Goal: Obtain resource: Download file/media

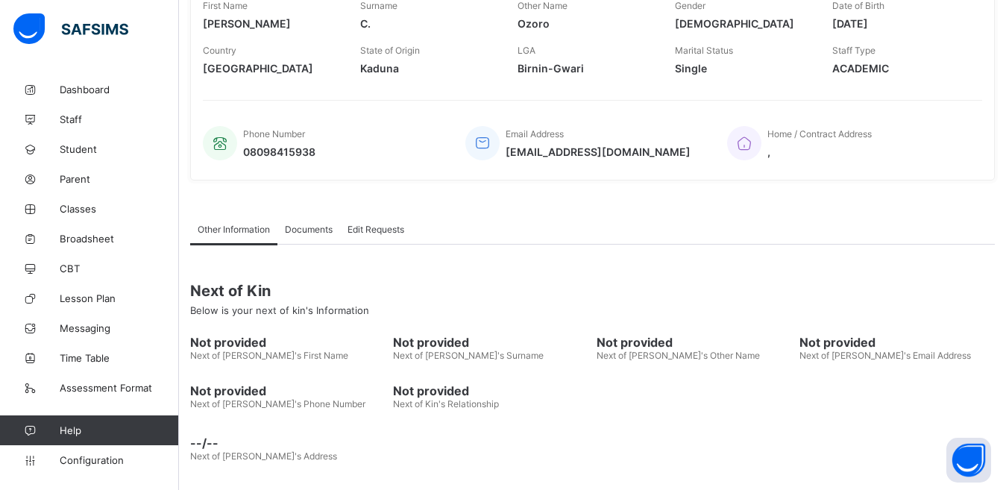
scroll to position [284, 0]
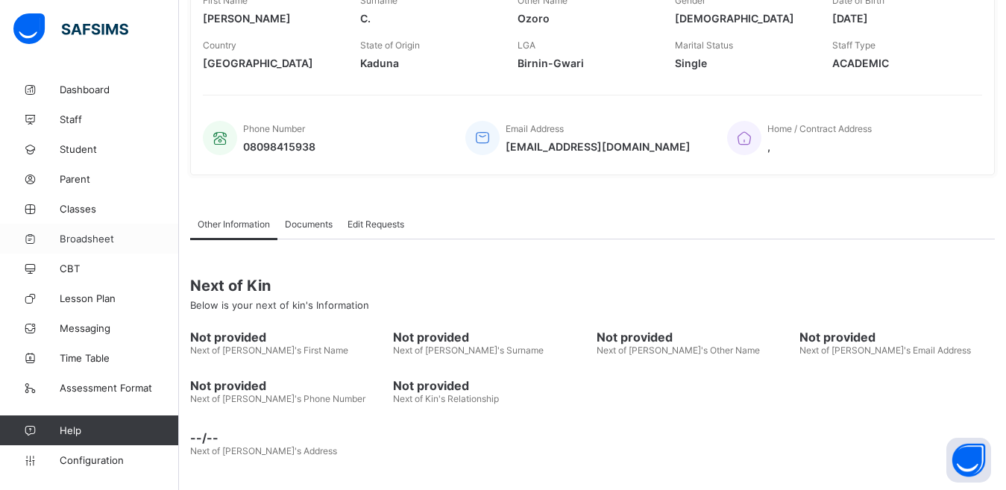
click at [80, 241] on span "Broadsheet" at bounding box center [119, 239] width 119 height 12
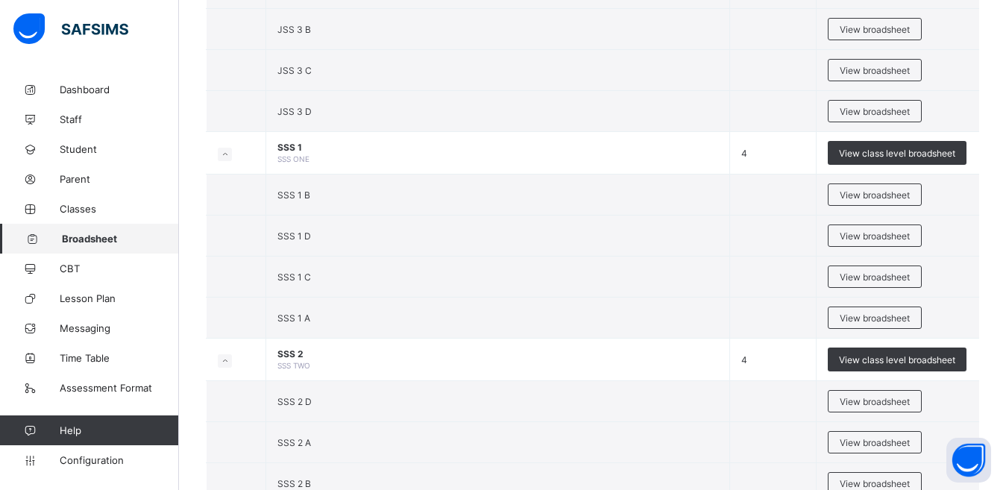
scroll to position [1663, 0]
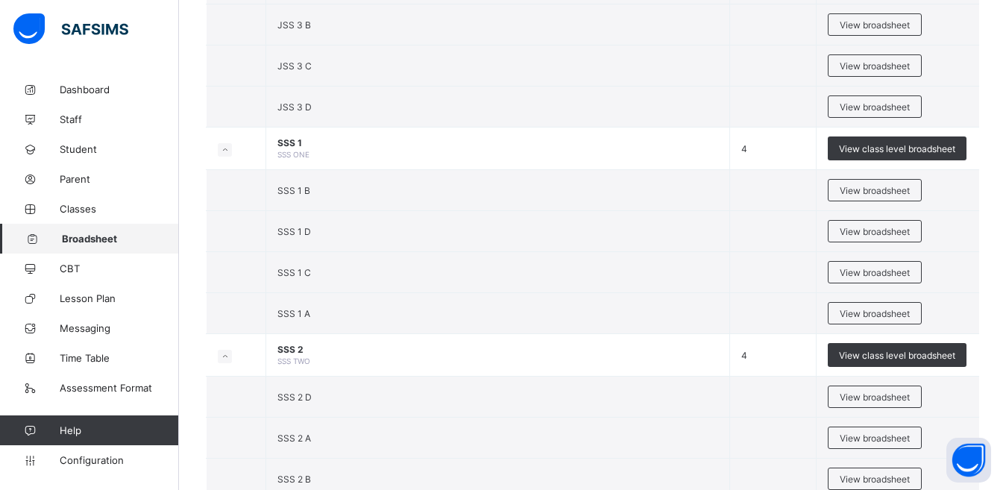
click at [876, 192] on span "View broadsheet" at bounding box center [875, 190] width 70 height 11
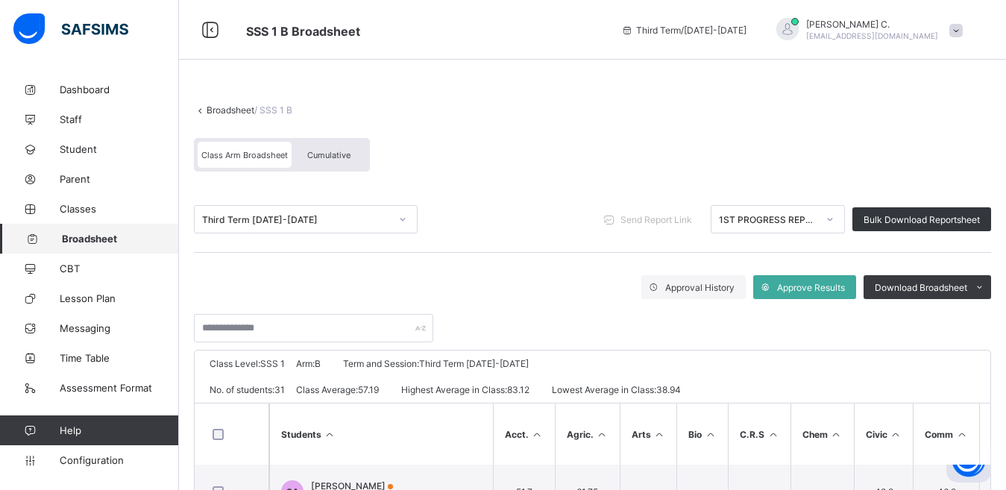
click at [834, 221] on icon at bounding box center [829, 219] width 9 height 15
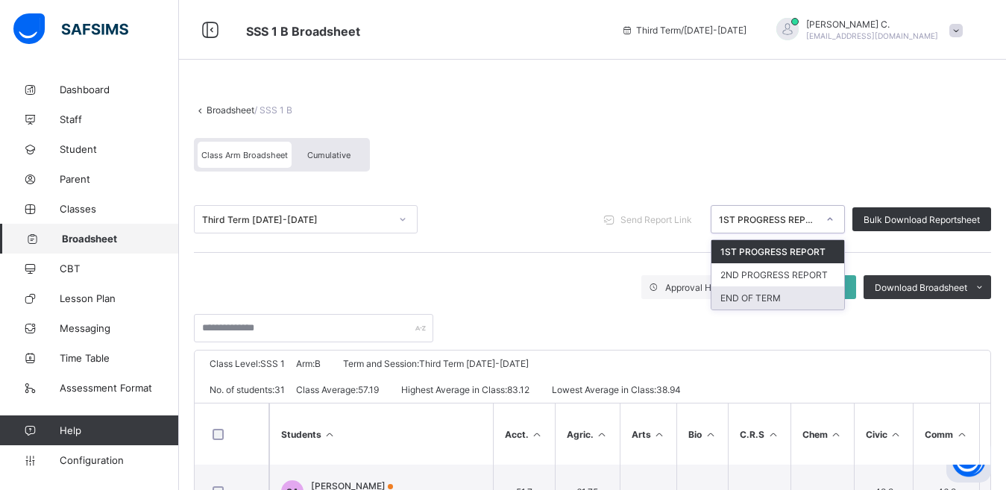
click at [744, 301] on div "END OF TERM" at bounding box center [777, 297] width 133 height 23
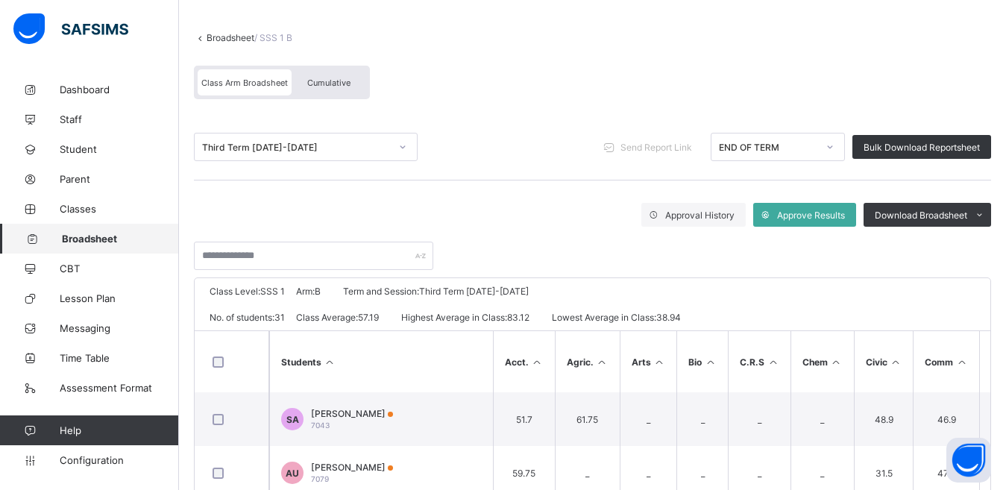
scroll to position [74, 0]
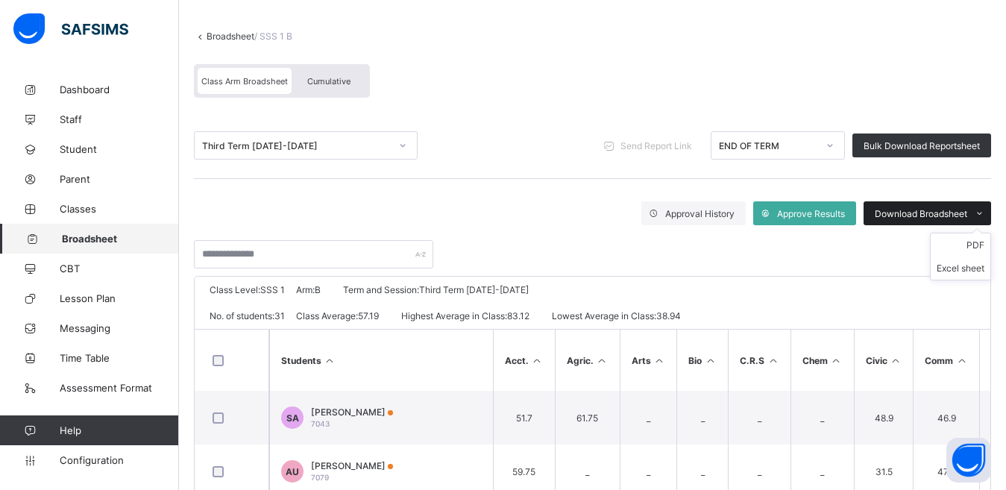
click at [985, 212] on icon at bounding box center [979, 214] width 11 height 10
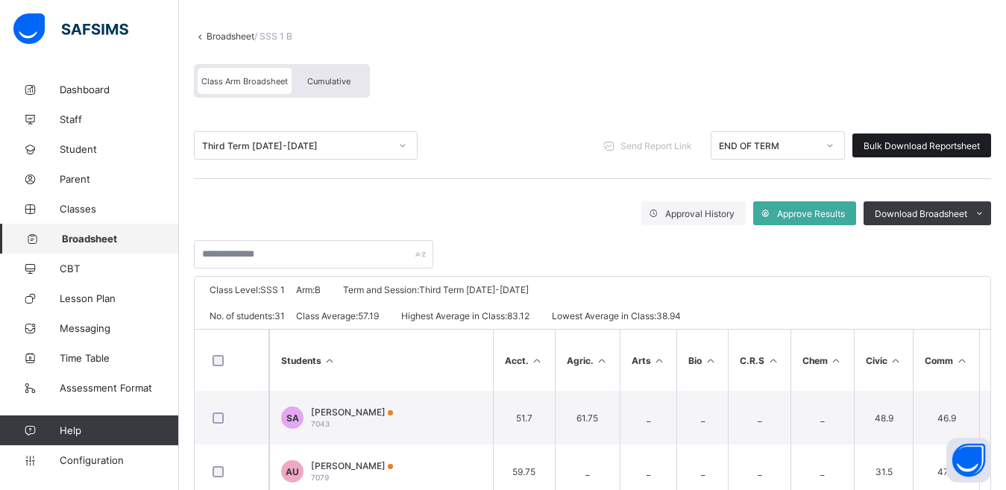
click at [962, 151] on div "Bulk Download Reportsheet" at bounding box center [921, 145] width 139 height 24
click at [72, 239] on span "Broadsheet" at bounding box center [120, 239] width 117 height 12
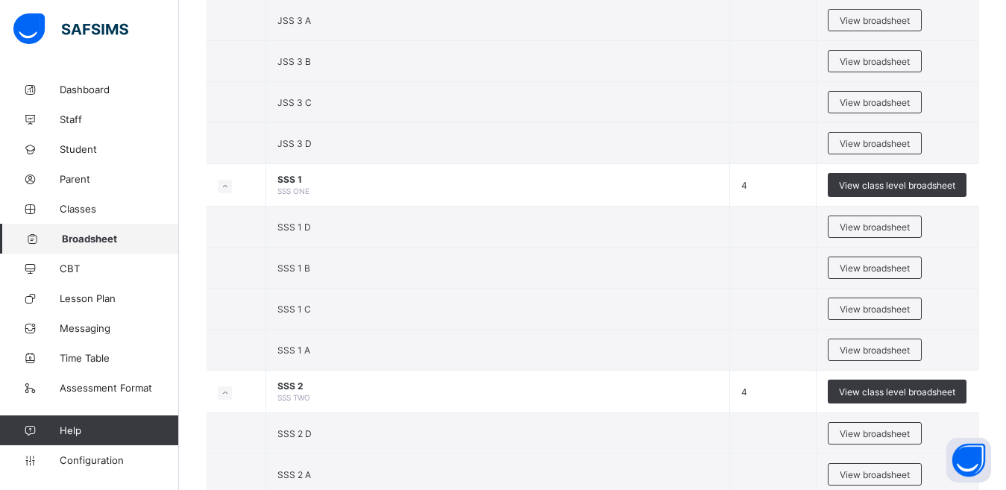
scroll to position [1622, 0]
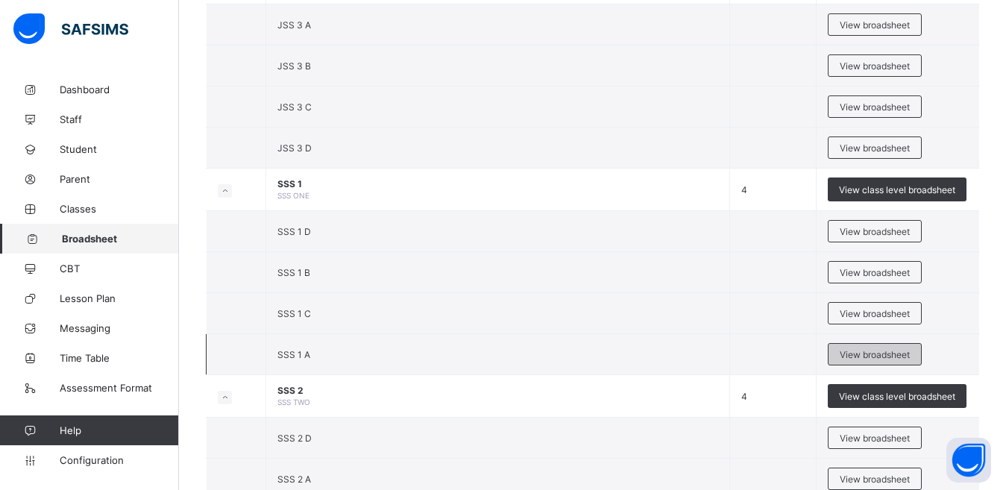
click at [856, 353] on span "View broadsheet" at bounding box center [875, 354] width 70 height 11
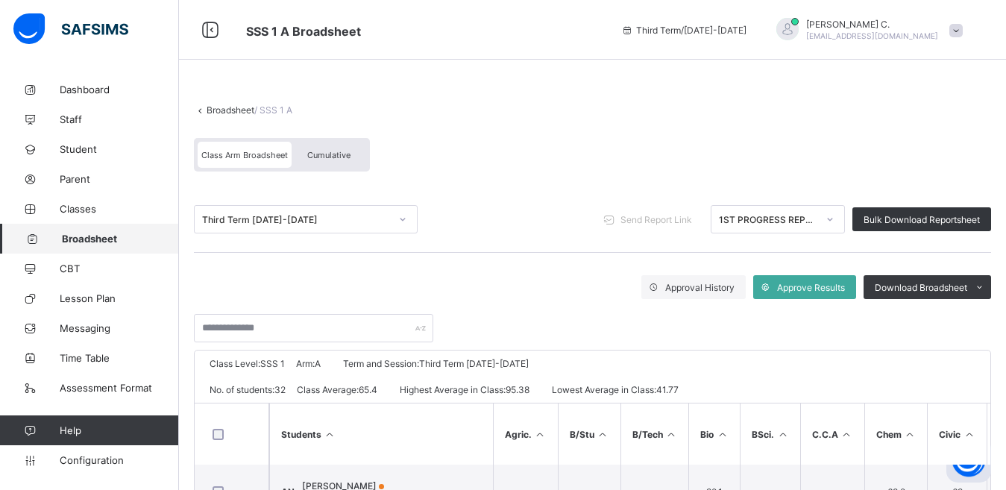
click at [834, 220] on icon at bounding box center [829, 219] width 9 height 15
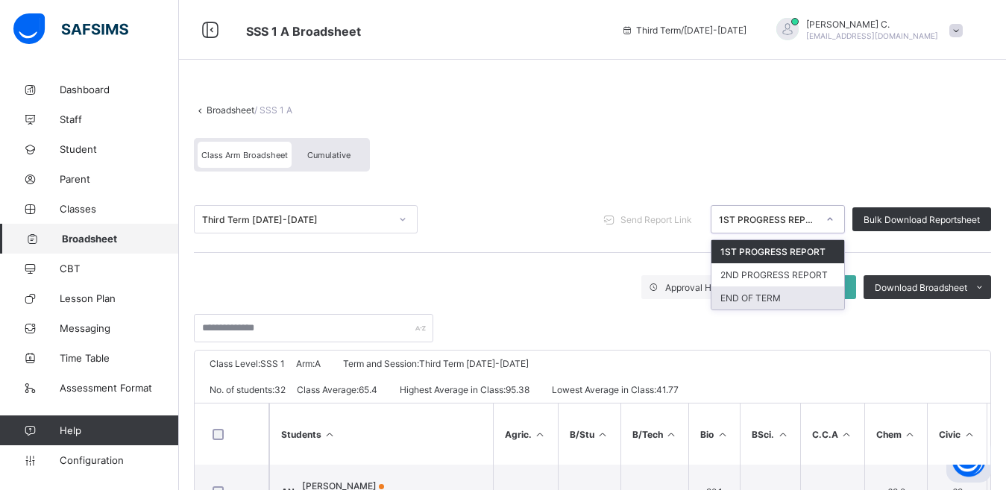
click at [794, 298] on div "END OF TERM" at bounding box center [777, 297] width 133 height 23
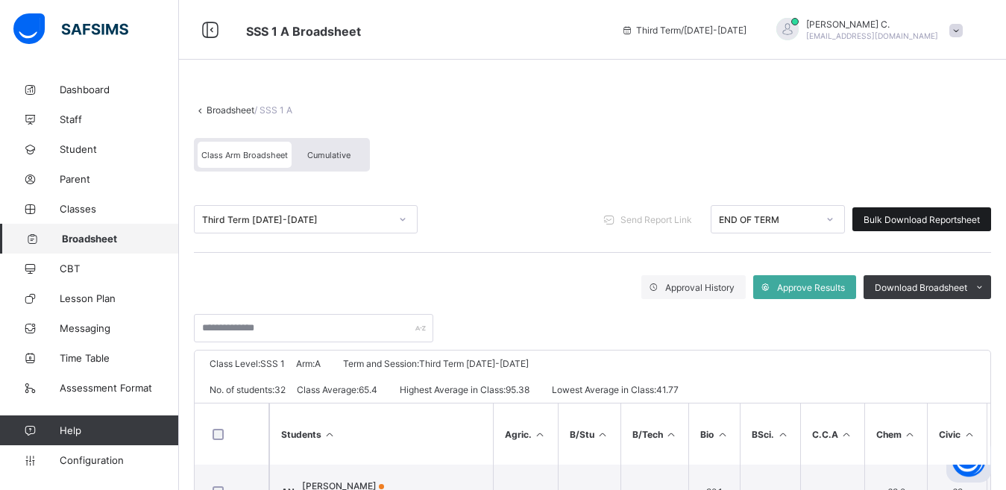
click at [948, 221] on span "Bulk Download Reportsheet" at bounding box center [921, 219] width 116 height 11
click at [74, 236] on span "Broadsheet" at bounding box center [120, 239] width 117 height 12
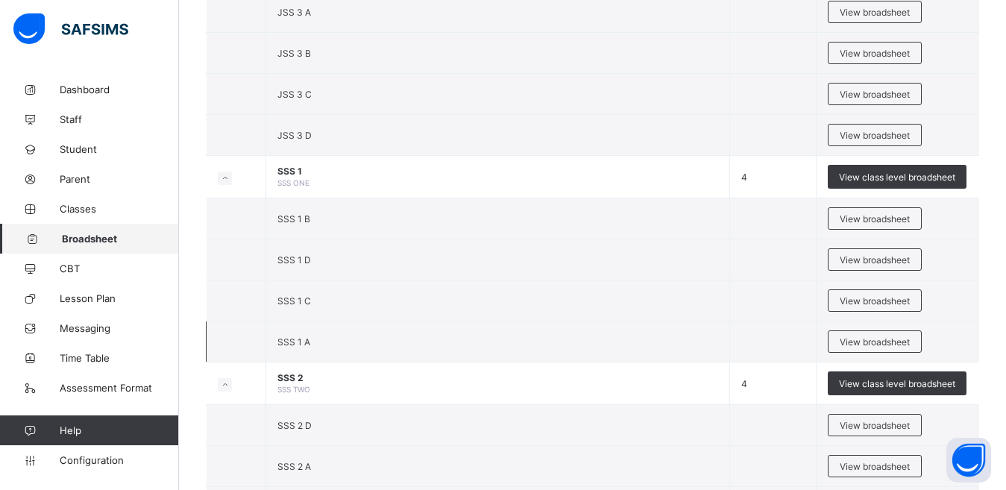
scroll to position [1643, 0]
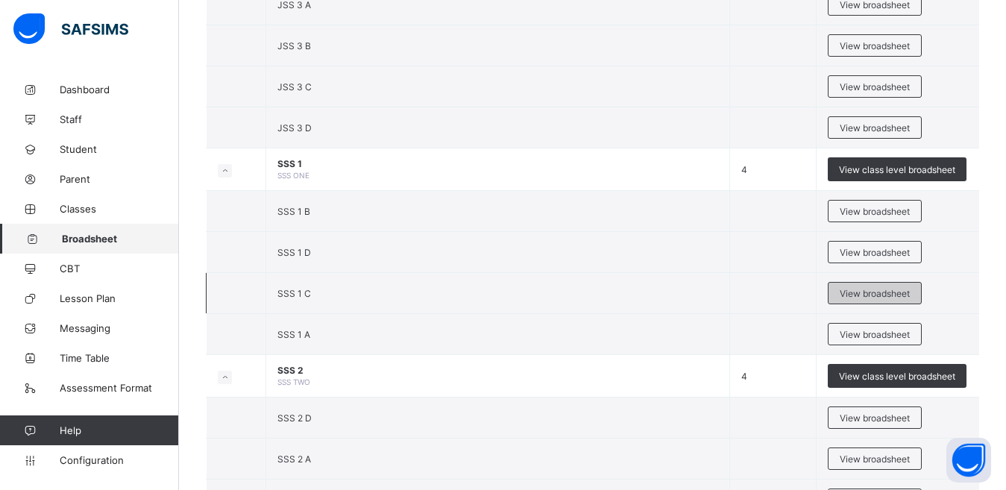
click at [858, 298] on span "View broadsheet" at bounding box center [875, 293] width 70 height 11
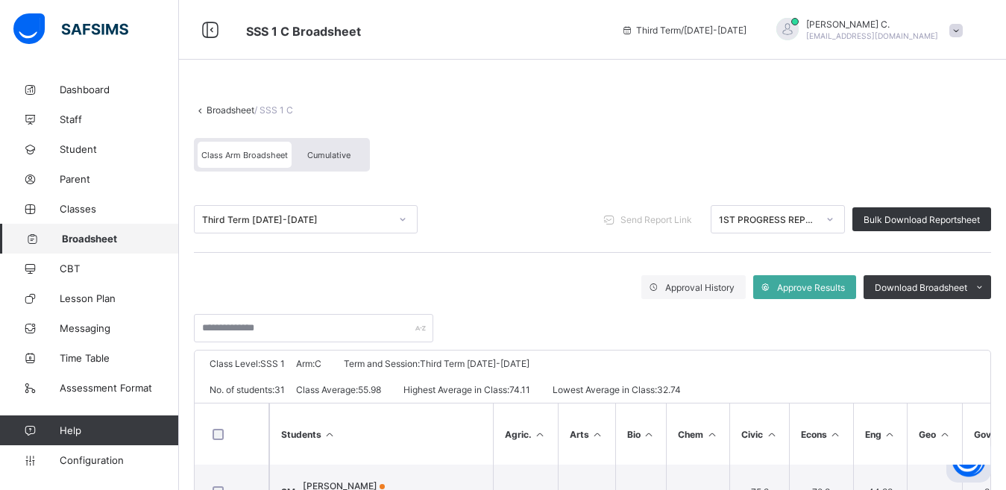
click at [843, 224] on div at bounding box center [829, 219] width 25 height 24
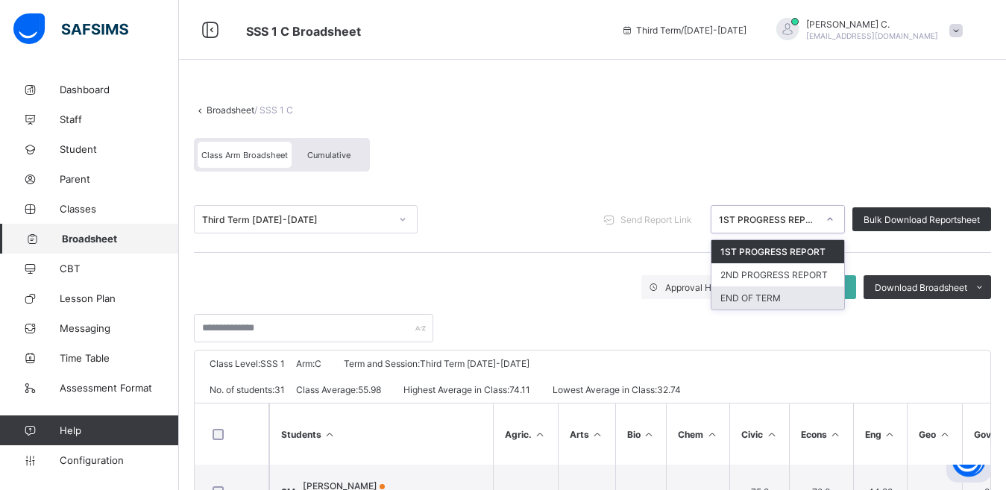
click at [794, 295] on div "END OF TERM" at bounding box center [777, 297] width 133 height 23
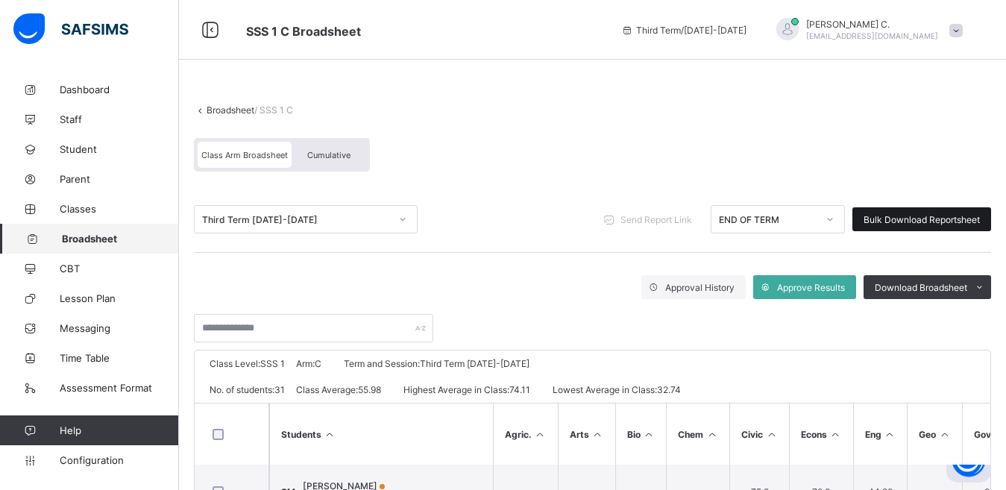
click at [962, 218] on span "Bulk Download Reportsheet" at bounding box center [921, 219] width 116 height 11
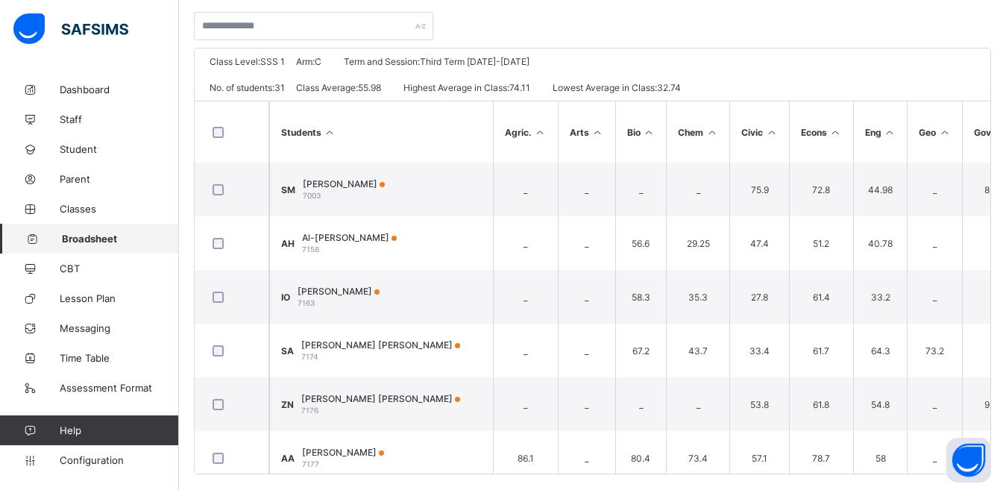
scroll to position [316, 0]
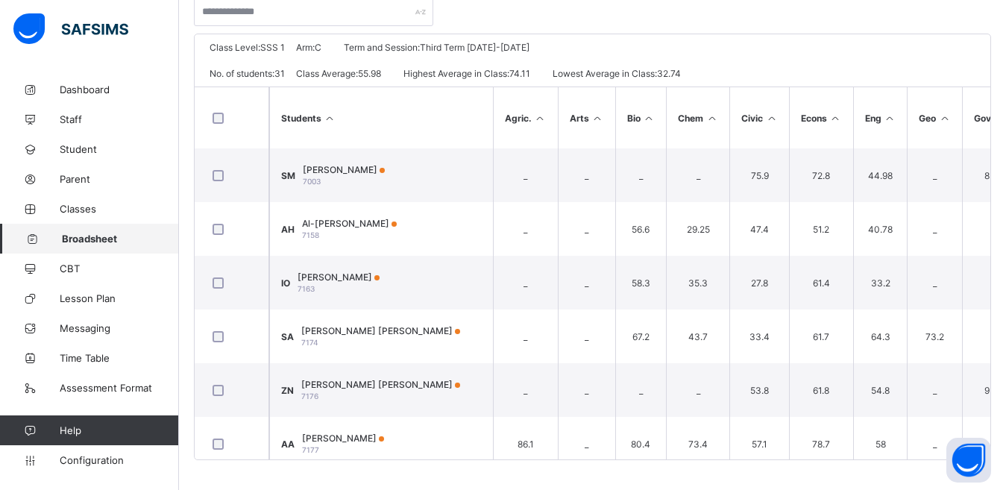
click at [78, 245] on link "Broadsheet" at bounding box center [89, 239] width 179 height 30
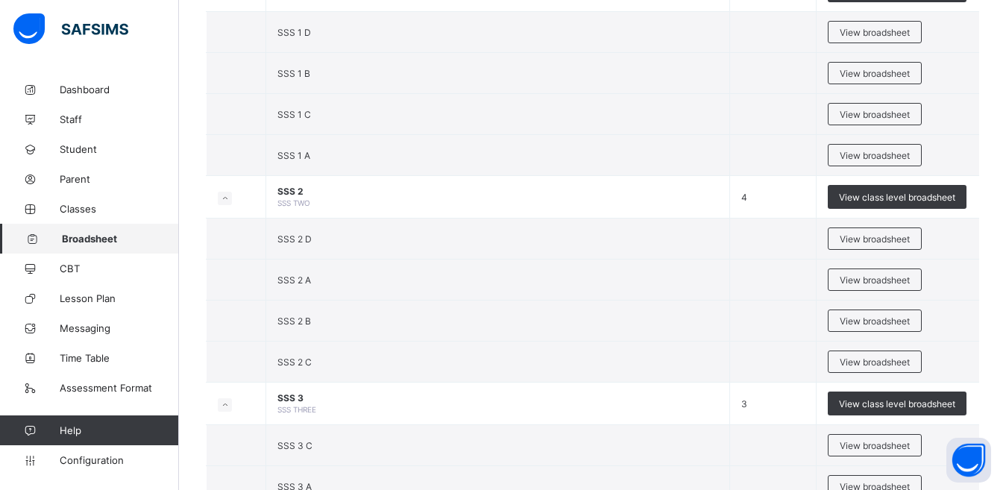
scroll to position [1842, 0]
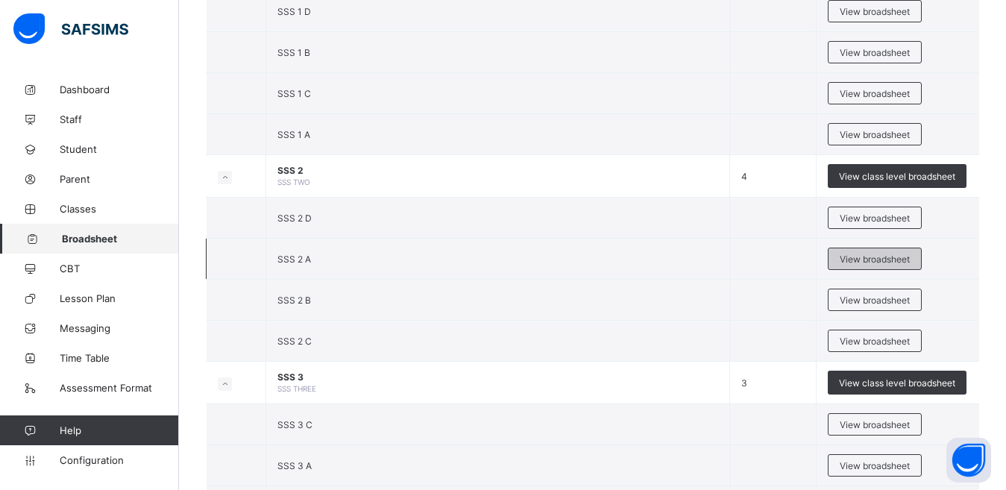
click at [884, 258] on span "View broadsheet" at bounding box center [875, 258] width 70 height 11
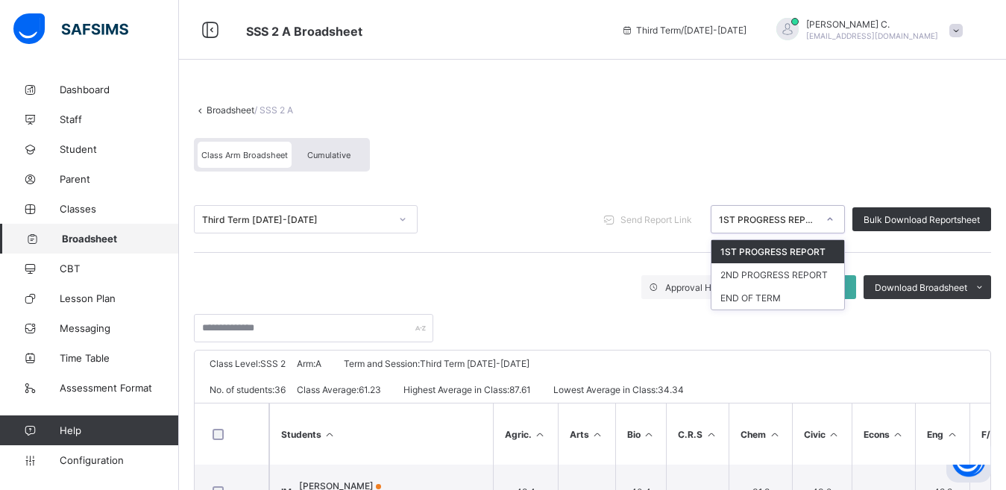
click at [834, 219] on icon at bounding box center [829, 219] width 9 height 15
click at [792, 294] on div "END OF TERM" at bounding box center [777, 297] width 133 height 23
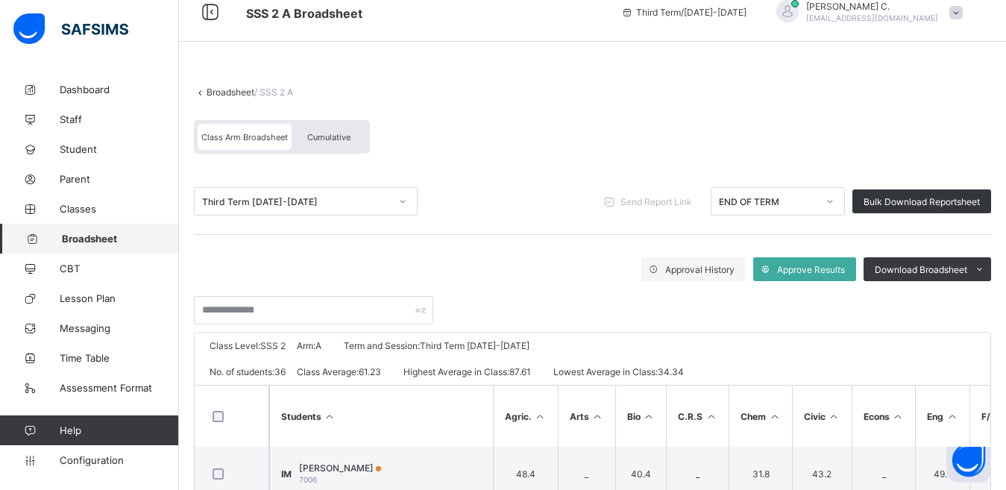
scroll to position [72, 0]
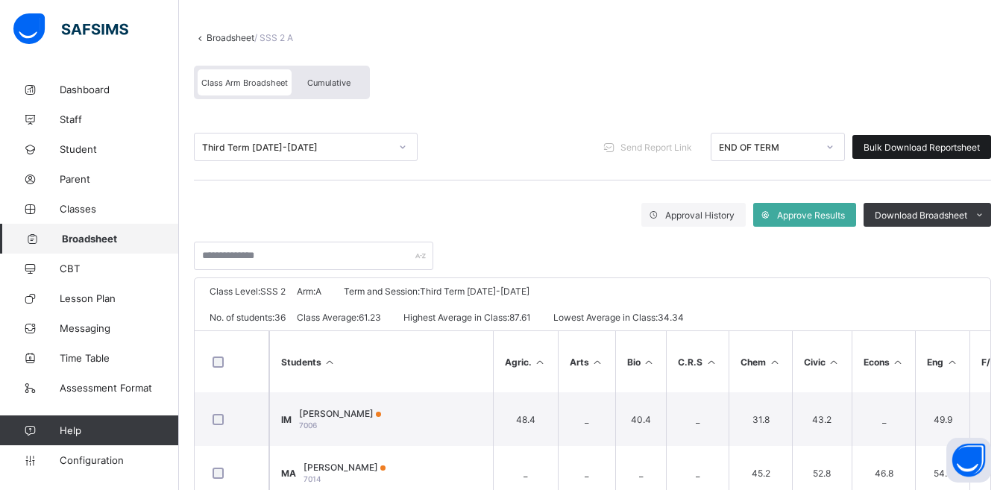
click at [909, 148] on span "Bulk Download Reportsheet" at bounding box center [921, 147] width 116 height 11
click at [108, 236] on span "Broadsheet" at bounding box center [120, 239] width 117 height 12
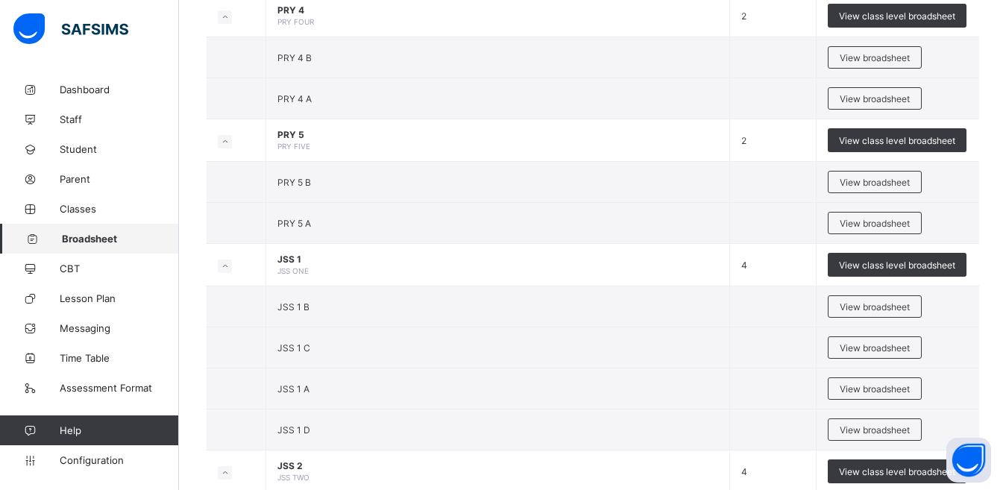
scroll to position [1740, 0]
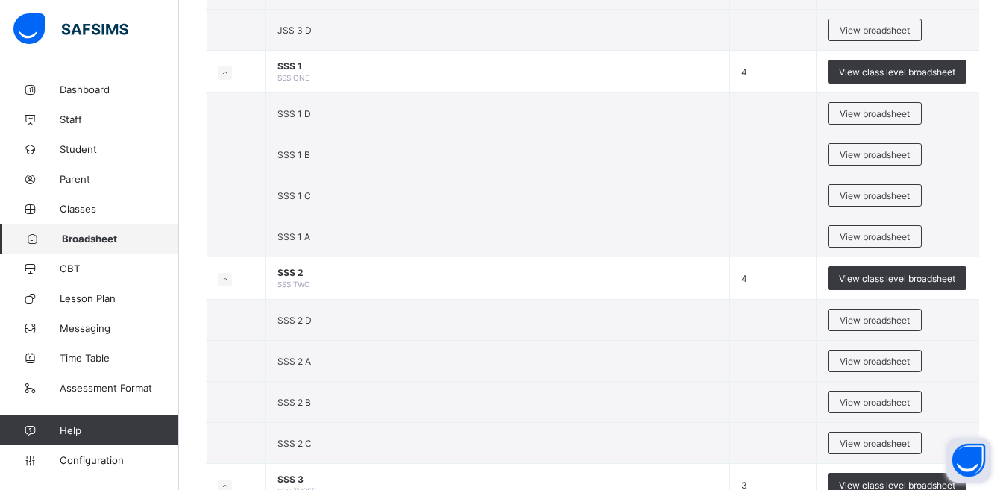
drag, startPoint x: 985, startPoint y: 435, endPoint x: 977, endPoint y: 468, distance: 34.4
click at [881, 401] on span "View broadsheet" at bounding box center [875, 402] width 70 height 11
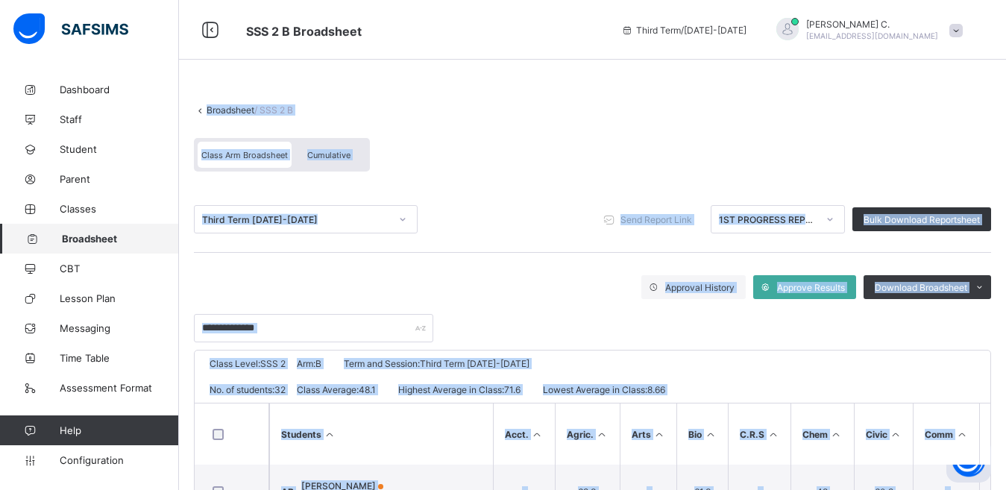
click at [904, 95] on span at bounding box center [592, 96] width 797 height 15
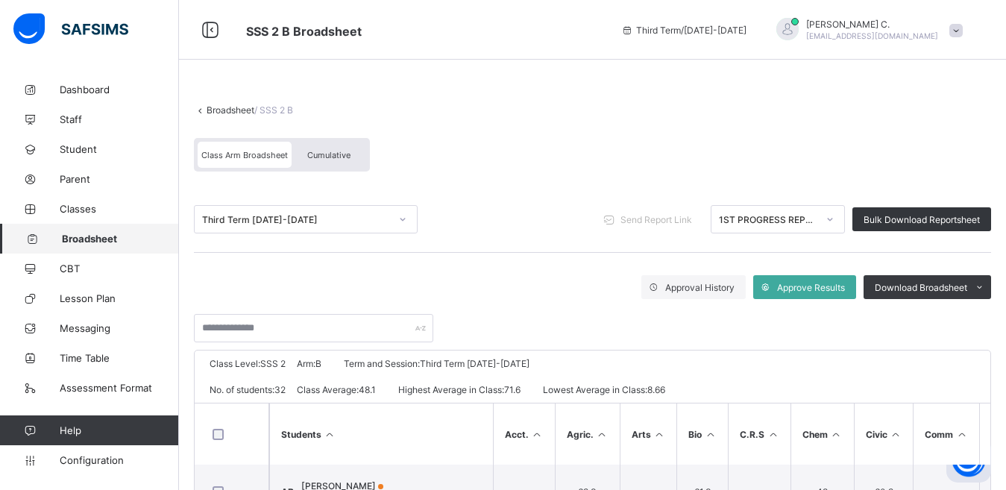
click at [115, 235] on span "Broadsheet" at bounding box center [120, 239] width 117 height 12
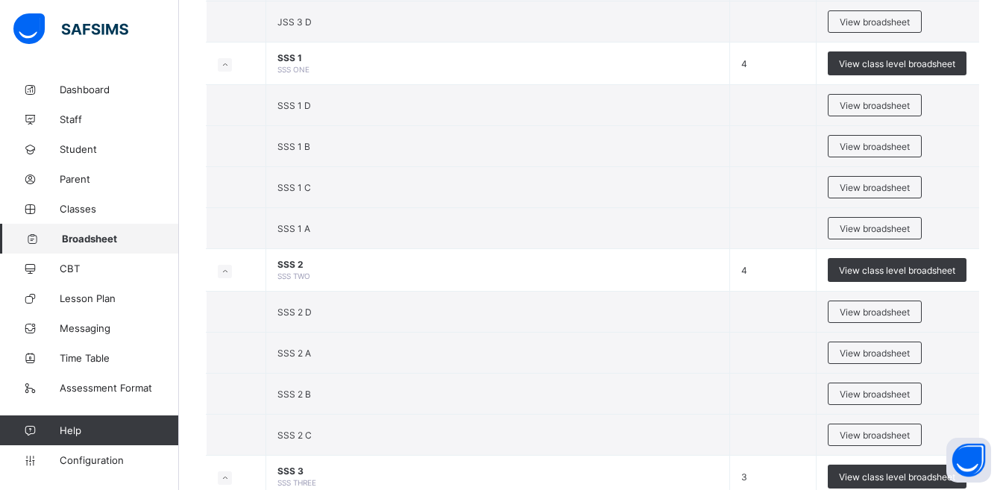
scroll to position [1765, 0]
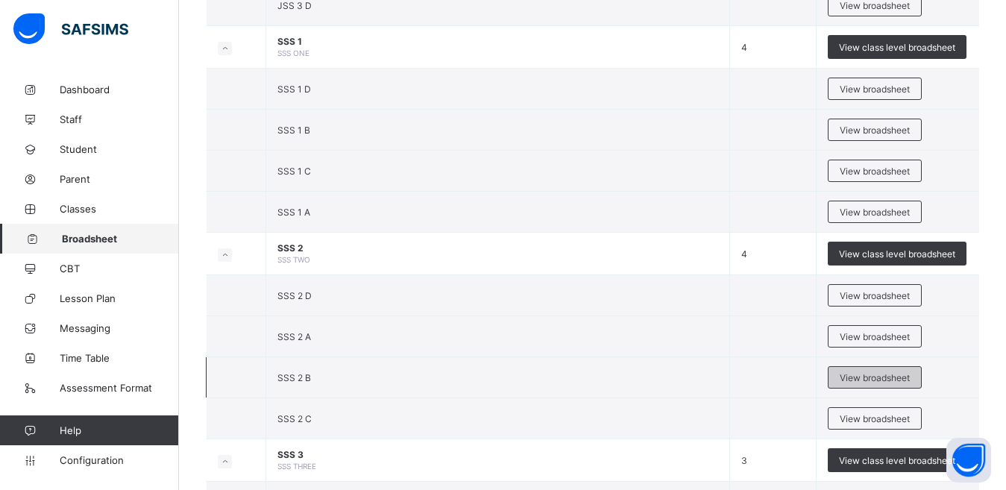
click at [874, 377] on span "View broadsheet" at bounding box center [875, 377] width 70 height 11
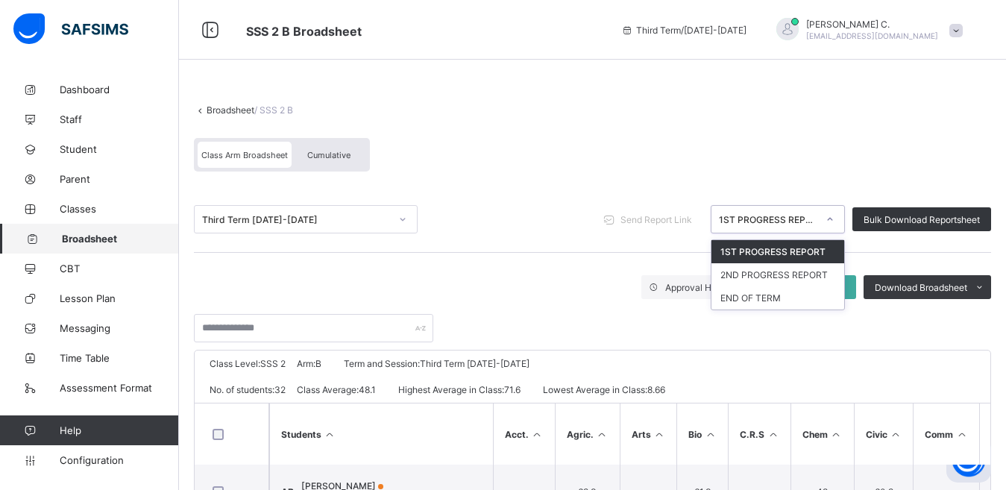
click at [834, 222] on icon at bounding box center [829, 219] width 9 height 15
click at [796, 304] on div "END OF TERM" at bounding box center [777, 297] width 133 height 23
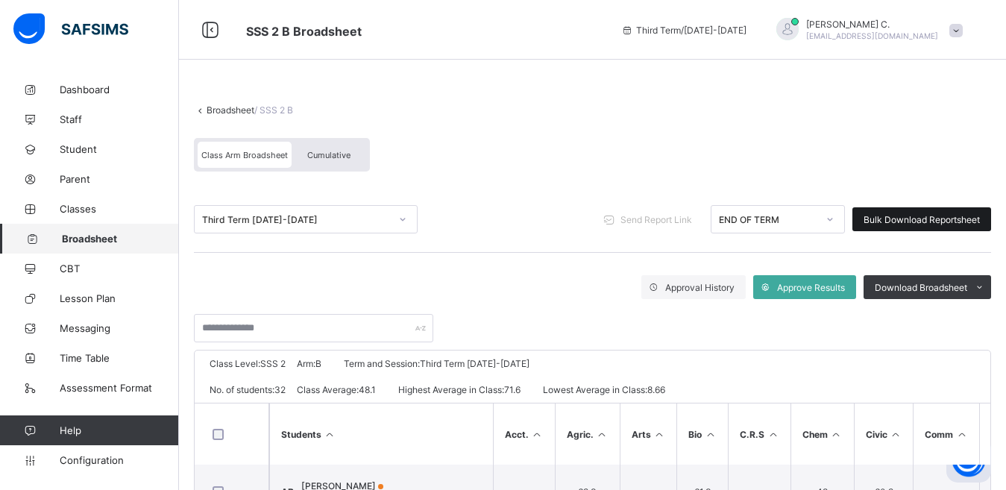
click at [892, 214] on span "Bulk Download Reportsheet" at bounding box center [921, 219] width 116 height 11
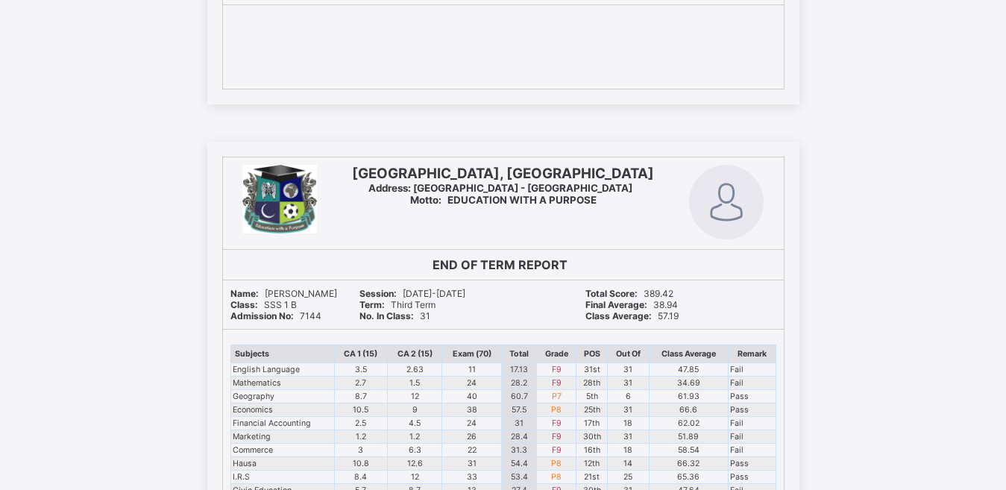
scroll to position [13825, 0]
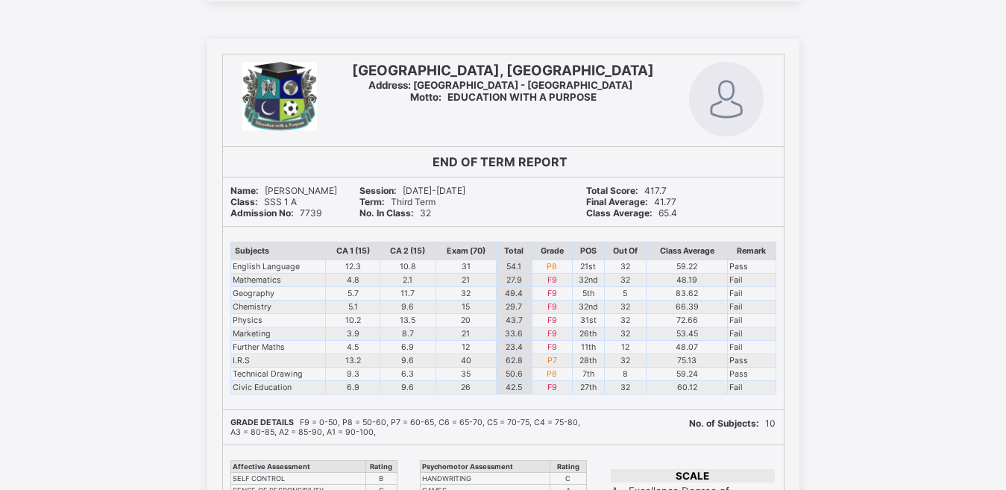
scroll to position [25211, 0]
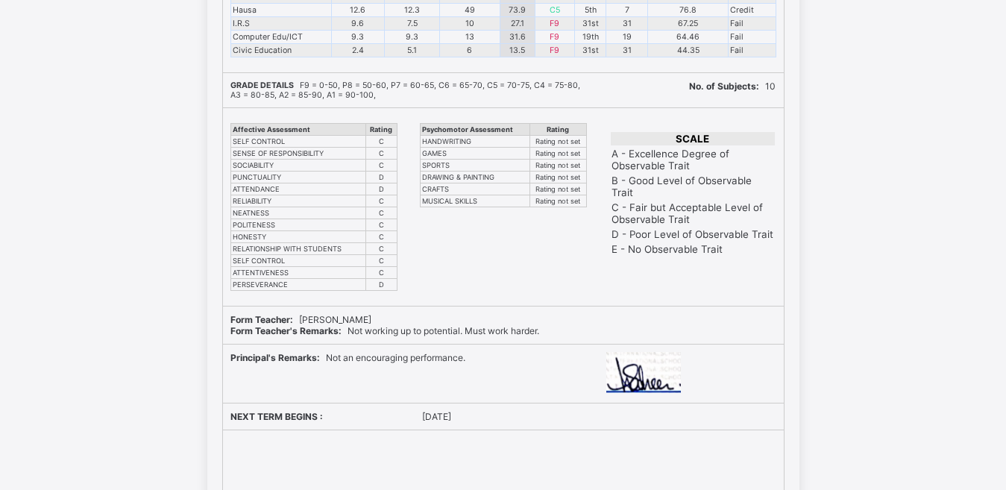
scroll to position [26420, 0]
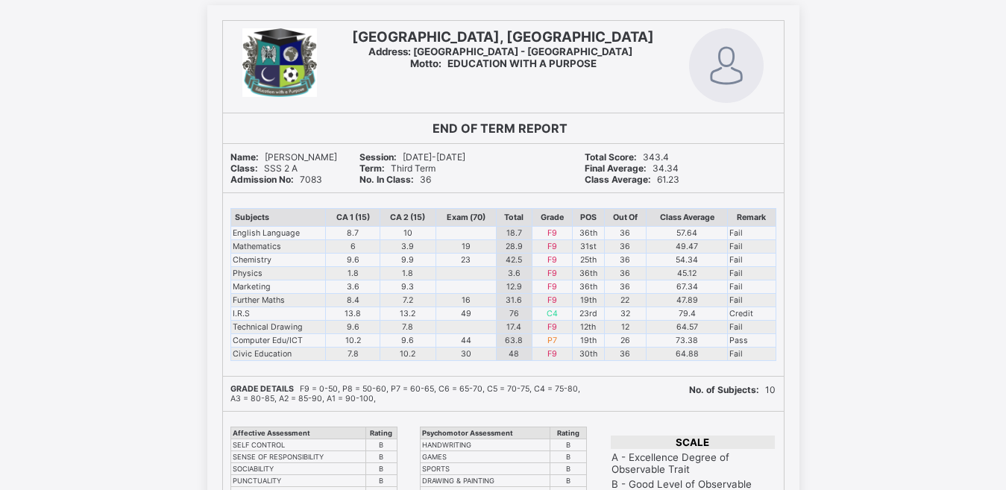
scroll to position [20857, 0]
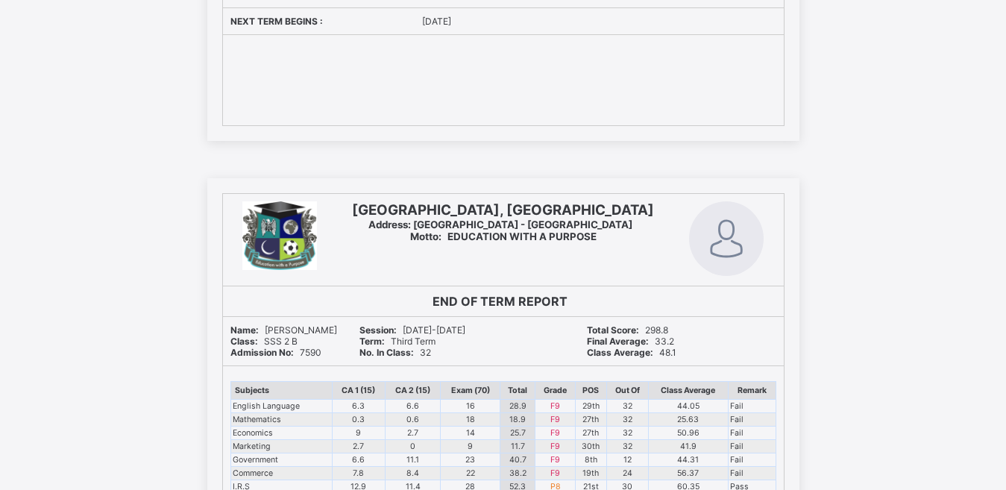
scroll to position [5994, 0]
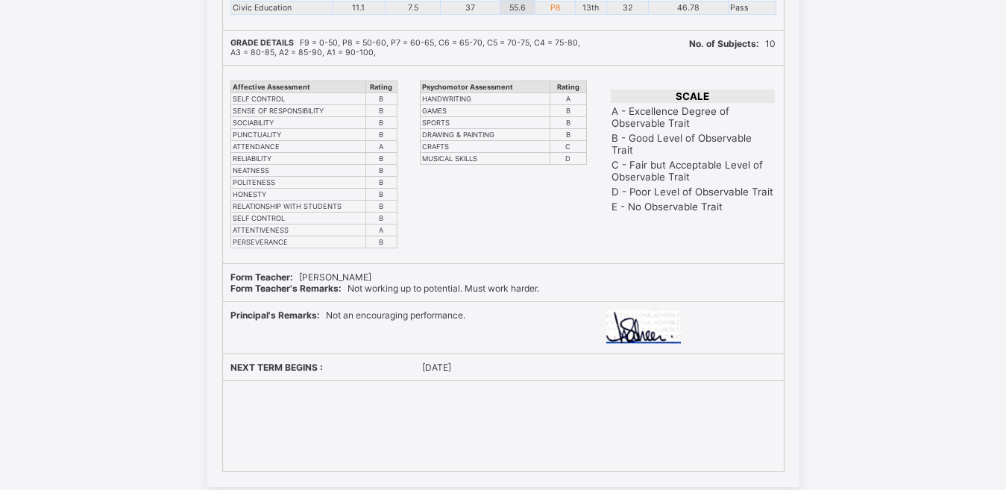
scroll to position [27284, 0]
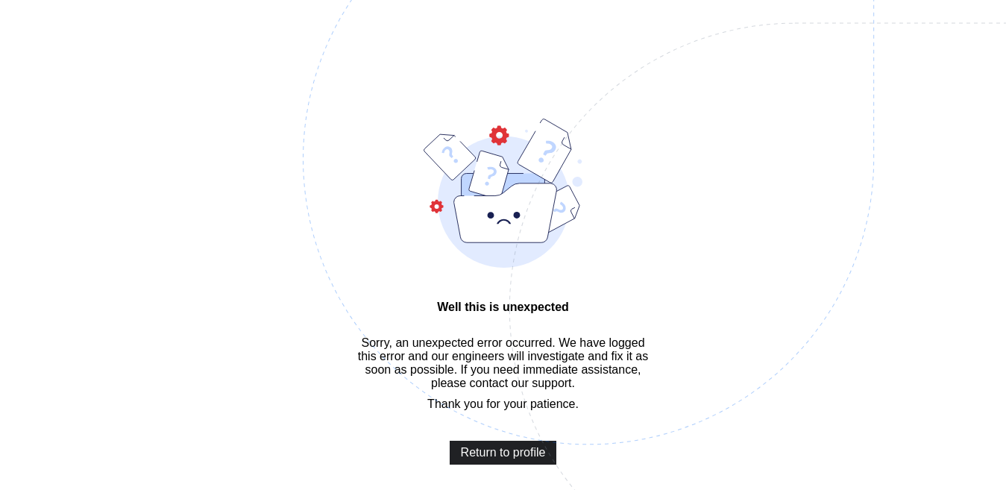
click at [464, 459] on span "Return to profile" at bounding box center [503, 452] width 85 height 13
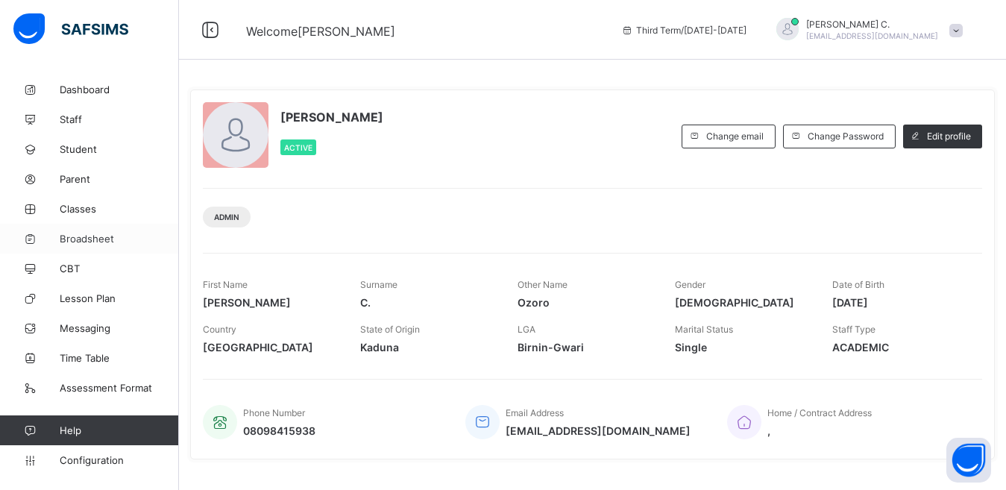
click at [72, 239] on span "Broadsheet" at bounding box center [119, 239] width 119 height 12
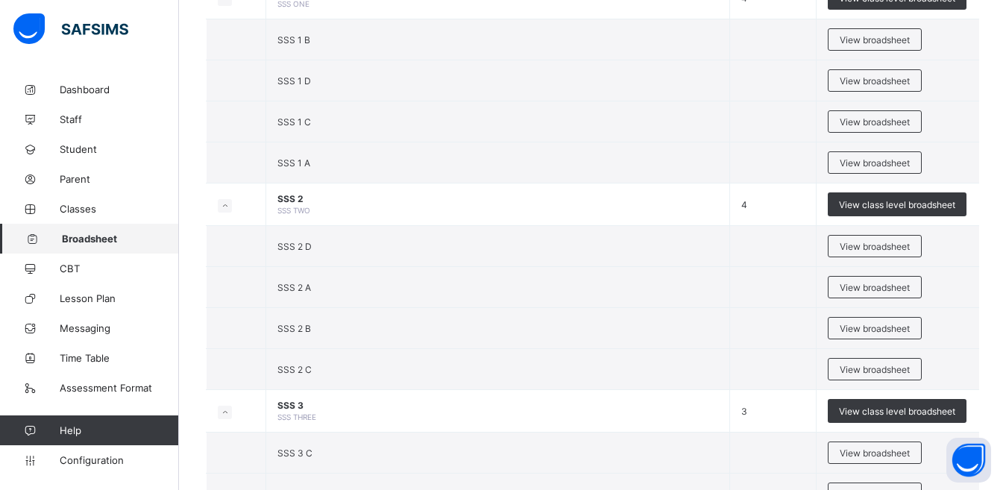
scroll to position [1798, 0]
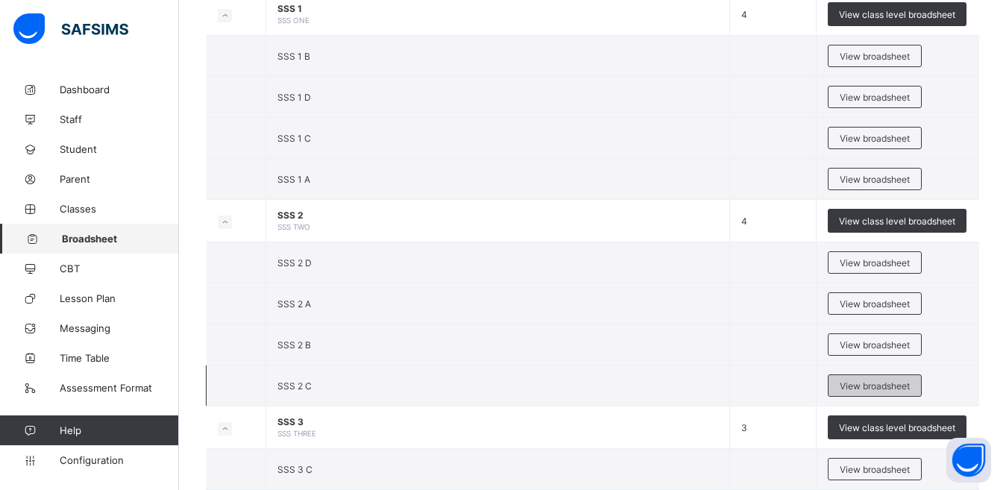
click at [890, 391] on div "View broadsheet" at bounding box center [875, 385] width 94 height 22
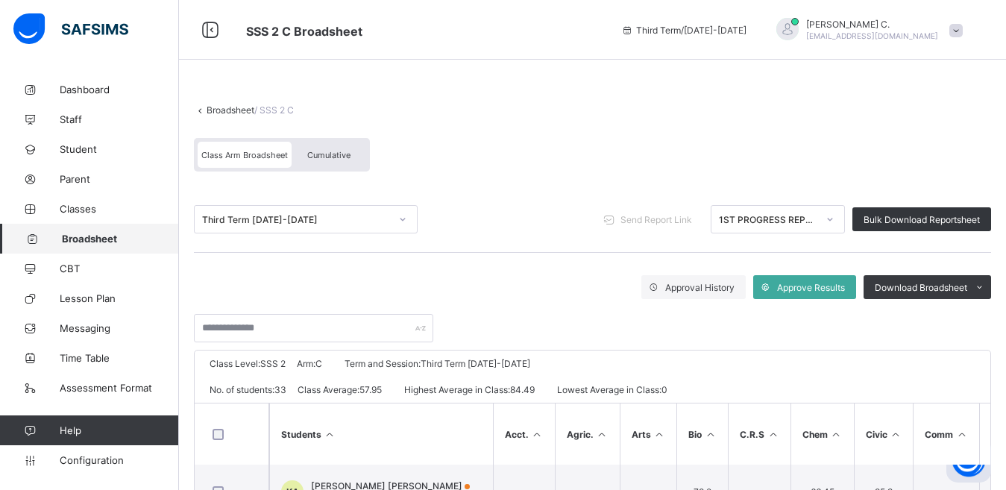
click at [834, 224] on icon at bounding box center [829, 219] width 9 height 15
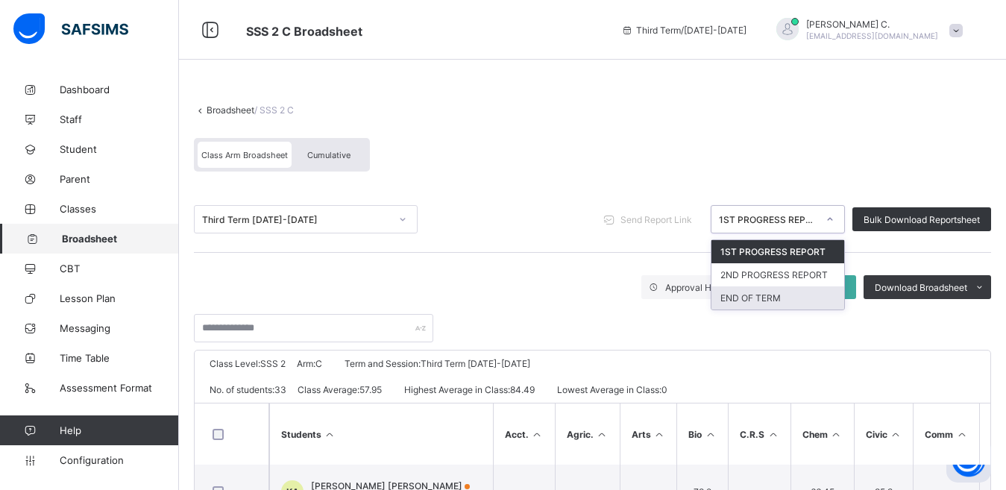
click at [776, 301] on div "END OF TERM" at bounding box center [777, 297] width 133 height 23
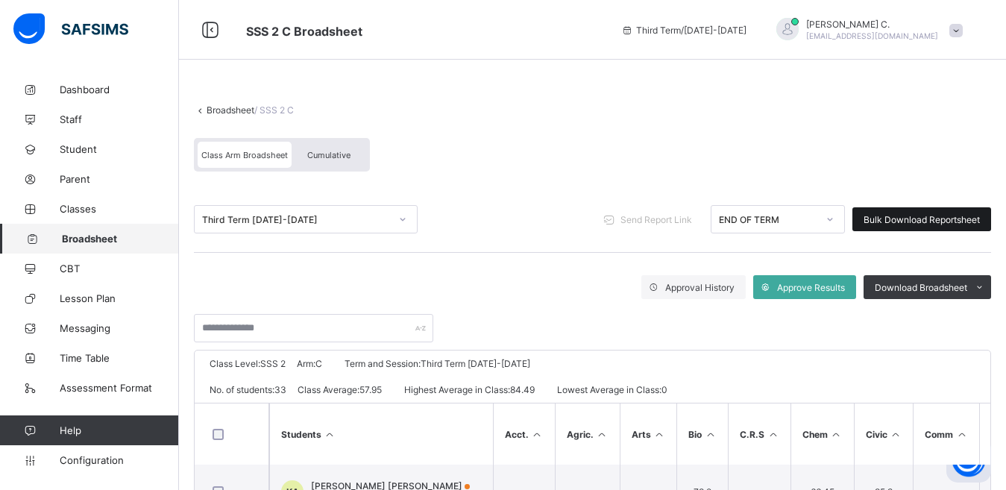
click at [929, 218] on span "Bulk Download Reportsheet" at bounding box center [921, 219] width 116 height 11
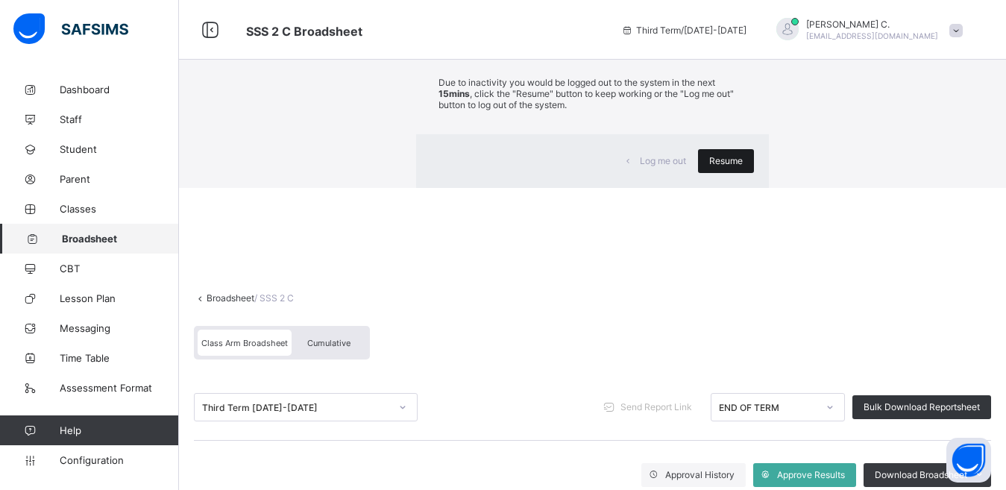
click at [709, 166] on span "Resume" at bounding box center [726, 160] width 34 height 11
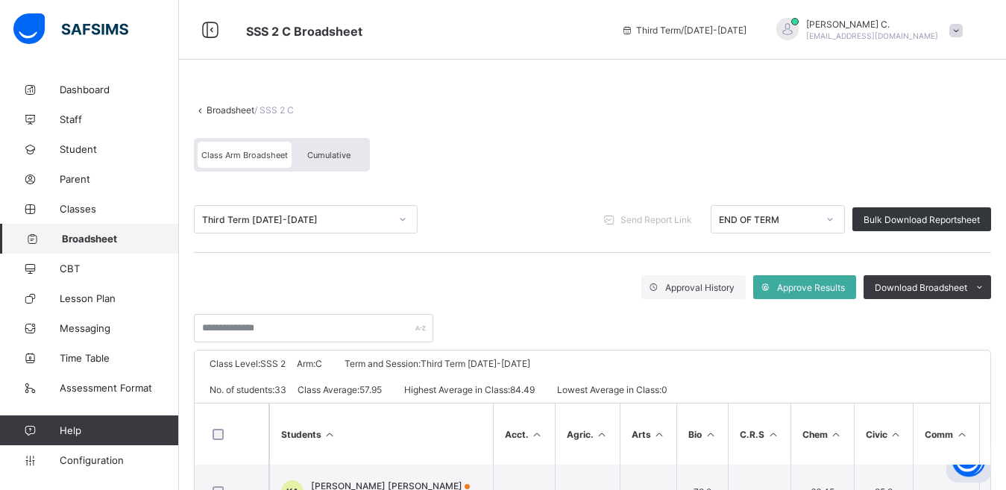
click at [97, 242] on span "Broadsheet" at bounding box center [120, 239] width 117 height 12
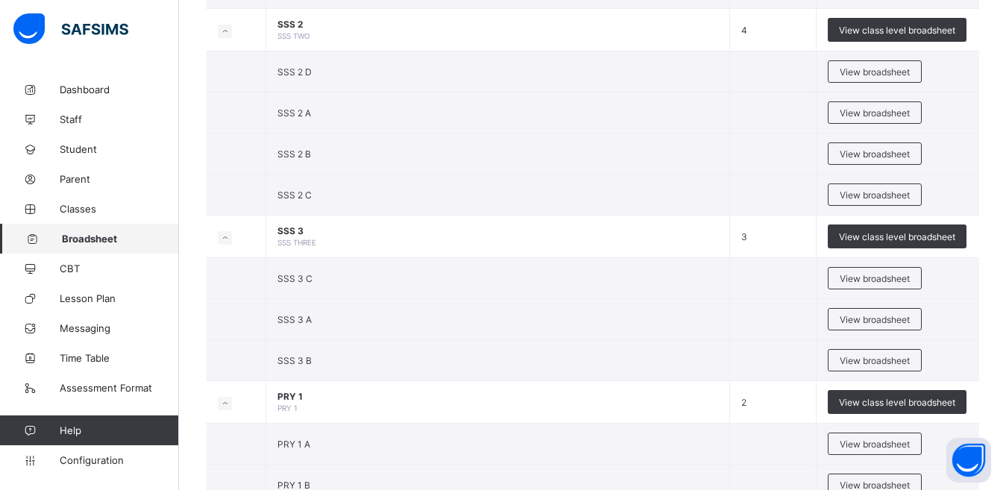
scroll to position [2041, 0]
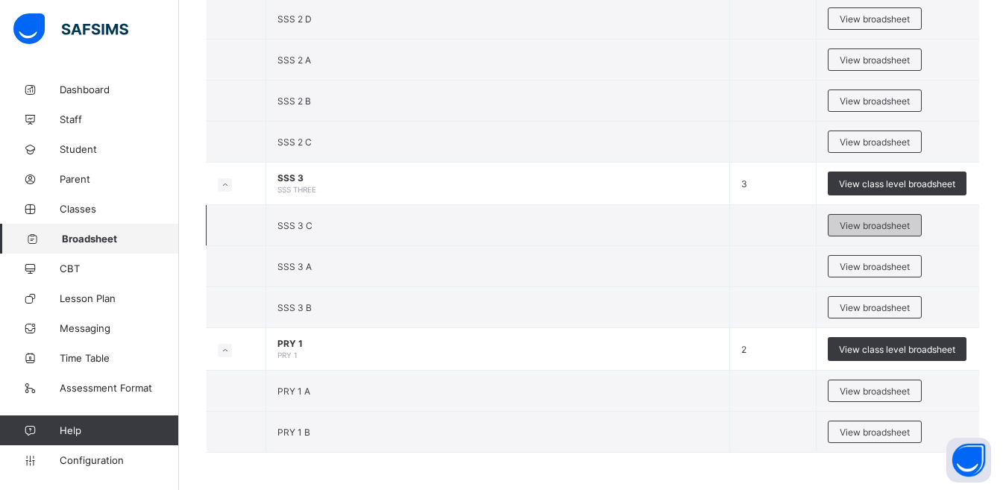
click at [880, 220] on span "View broadsheet" at bounding box center [875, 225] width 70 height 11
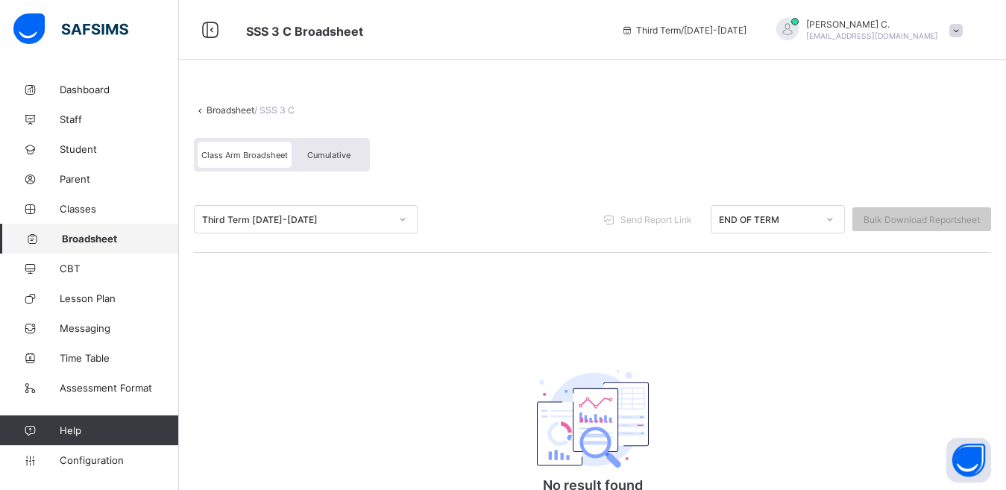
click at [399, 221] on icon at bounding box center [402, 219] width 9 height 15
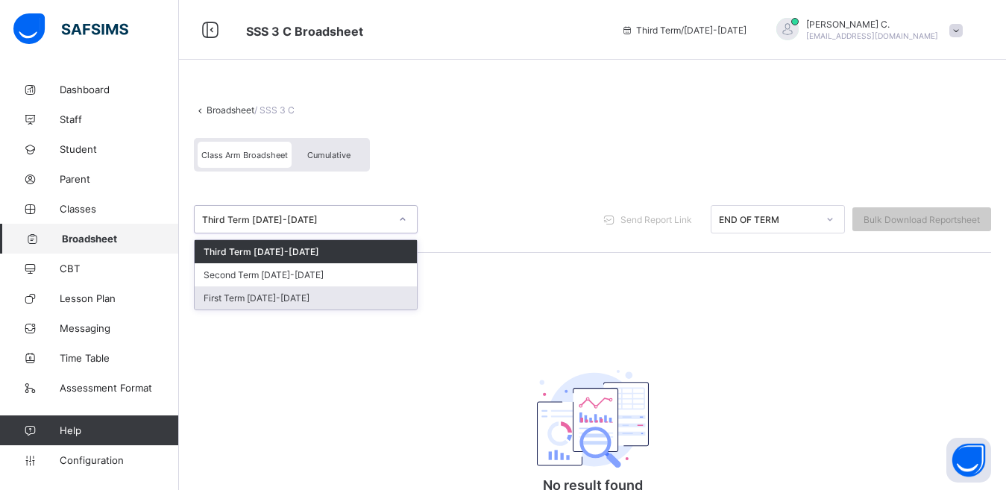
click at [280, 297] on div "First Term 2024-2025" at bounding box center [306, 297] width 222 height 23
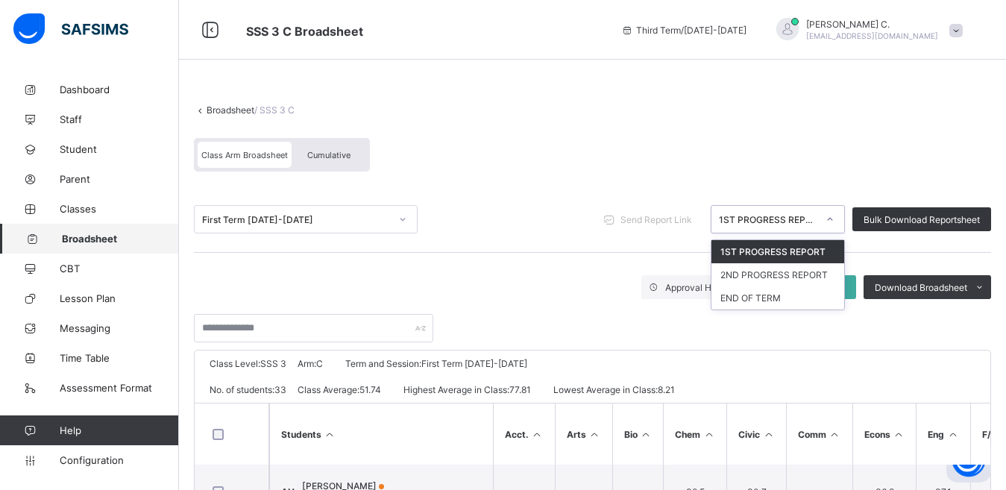
click at [834, 221] on icon at bounding box center [829, 219] width 9 height 15
click at [807, 291] on div "END OF TERM" at bounding box center [777, 297] width 133 height 23
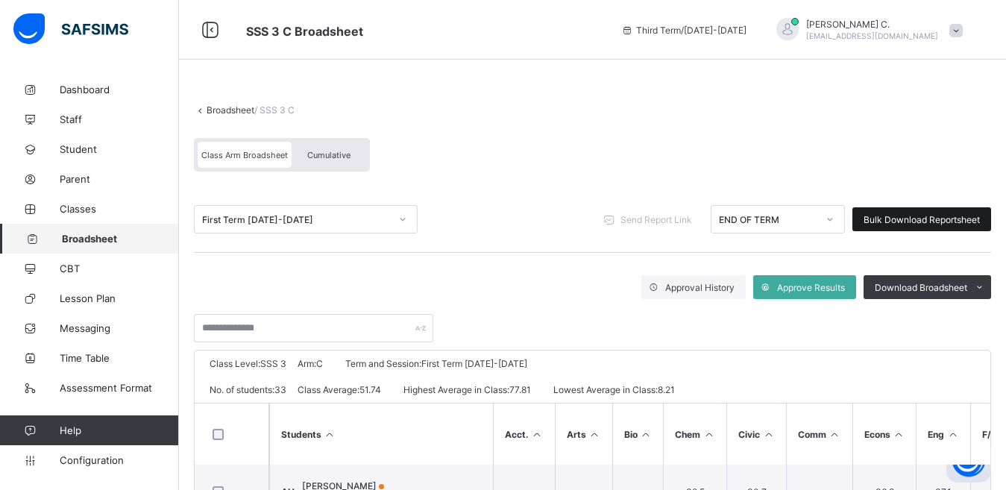
click at [916, 227] on div "Bulk Download Reportsheet" at bounding box center [921, 219] width 139 height 24
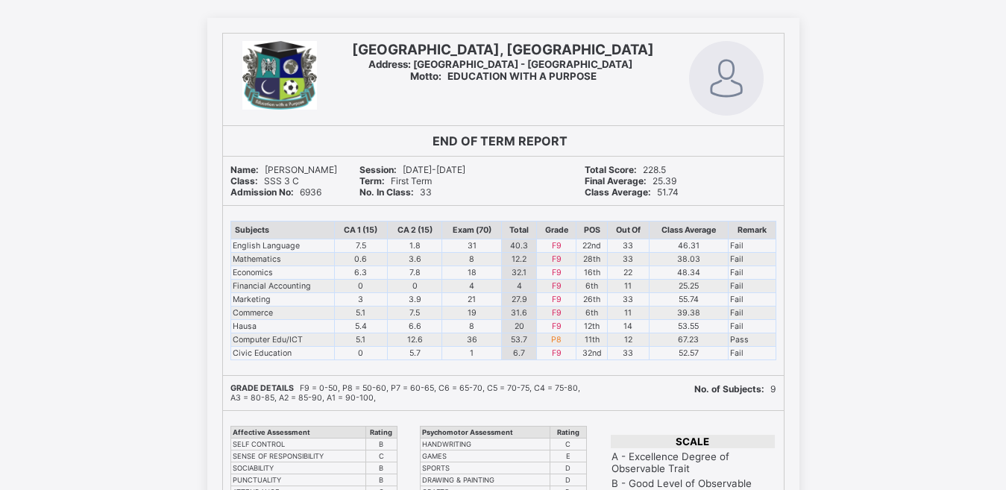
scroll to position [6194, 0]
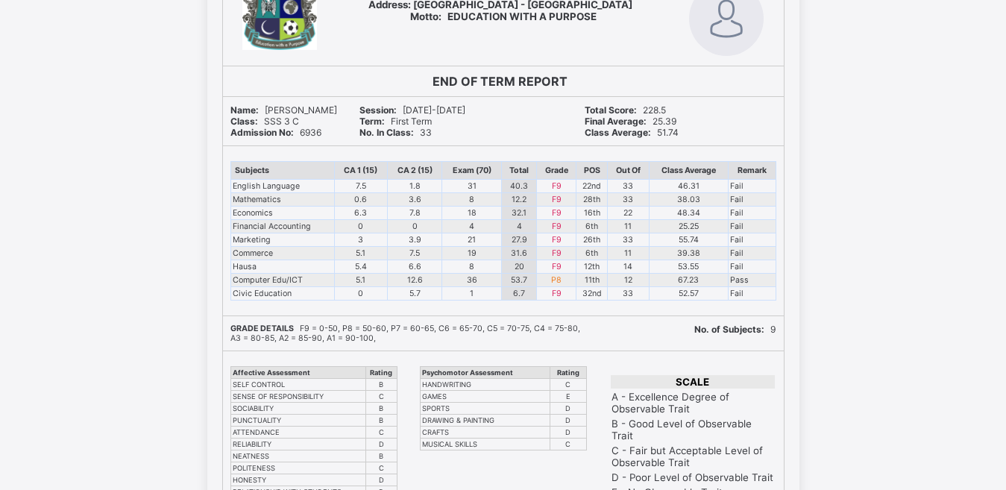
drag, startPoint x: 489, startPoint y: 256, endPoint x: 957, endPoint y: 266, distance: 467.6
click at [851, 416] on div "[GEOGRAPHIC_DATA], [GEOGRAPHIC_DATA] Address: [GEOGRAPHIC_DATA] - [GEOGRAPHIC_D…" at bounding box center [503, 372] width 1006 height 828
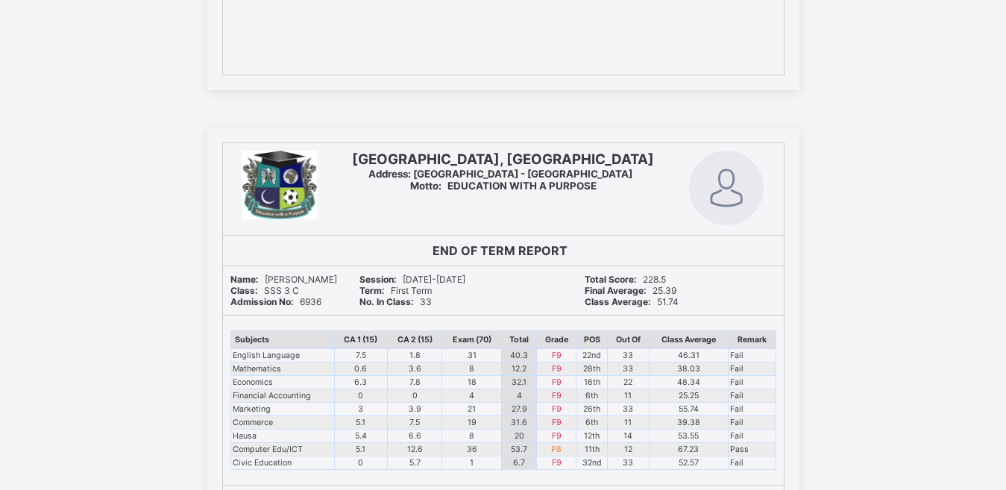
scroll to position [6085, 0]
